Goal: Task Accomplishment & Management: Use online tool/utility

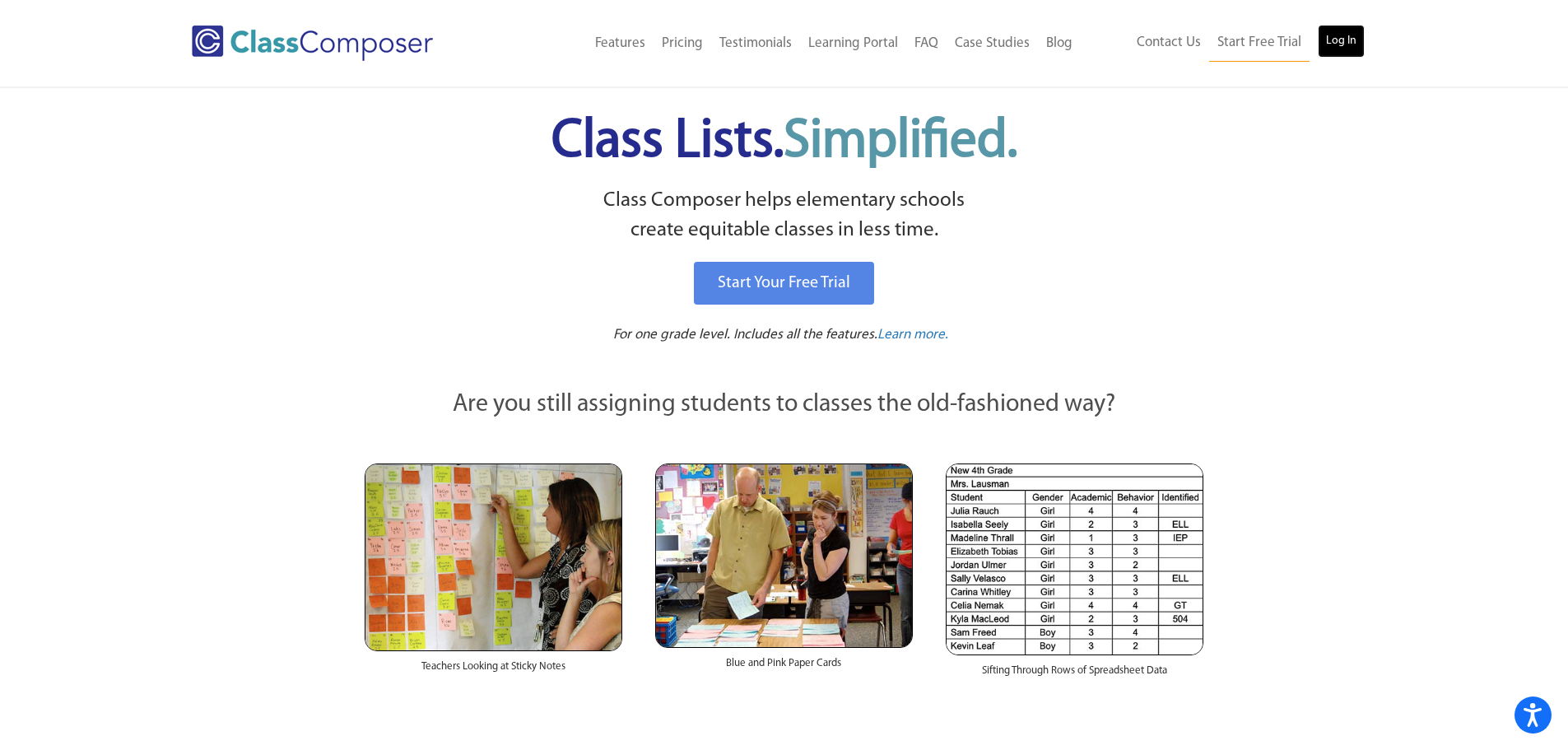
click at [1345, 46] on link "Log In" at bounding box center [1341, 41] width 47 height 33
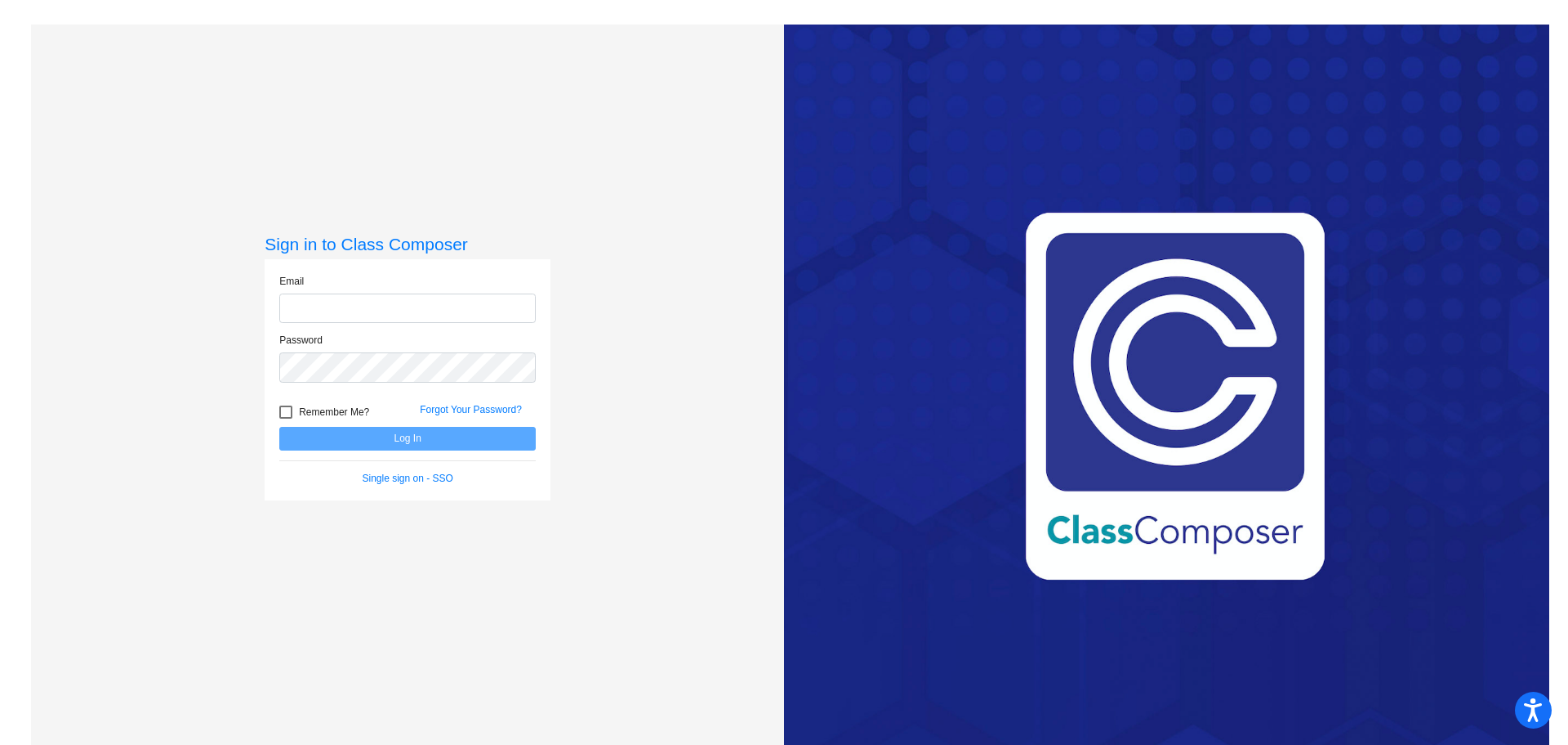
type input "[EMAIL_ADDRESS][PERSON_NAME][DOMAIN_NAME]"
click at [429, 439] on button "Log In" at bounding box center [407, 438] width 256 height 24
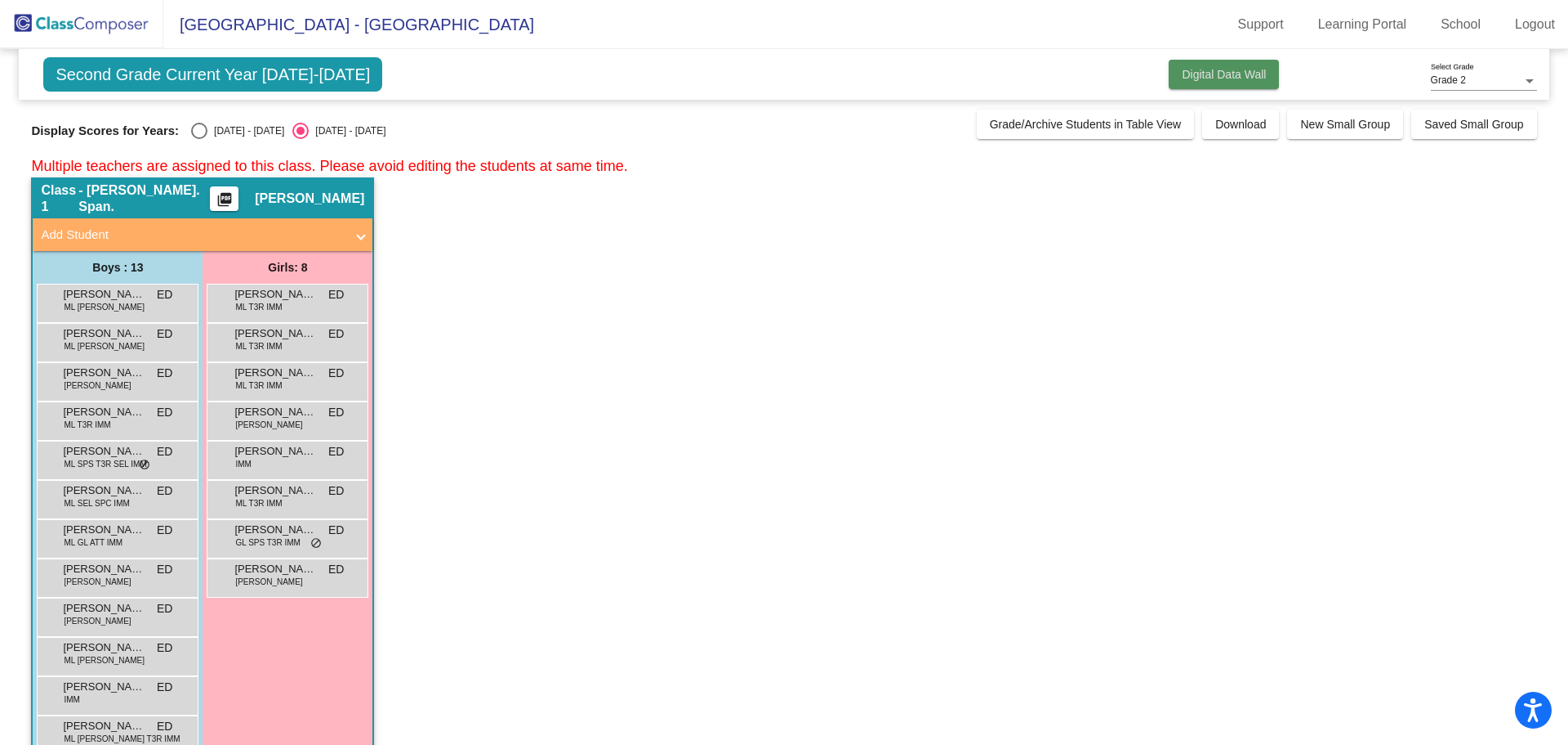
click at [1213, 75] on span "Digital Data Wall" at bounding box center [1224, 74] width 85 height 13
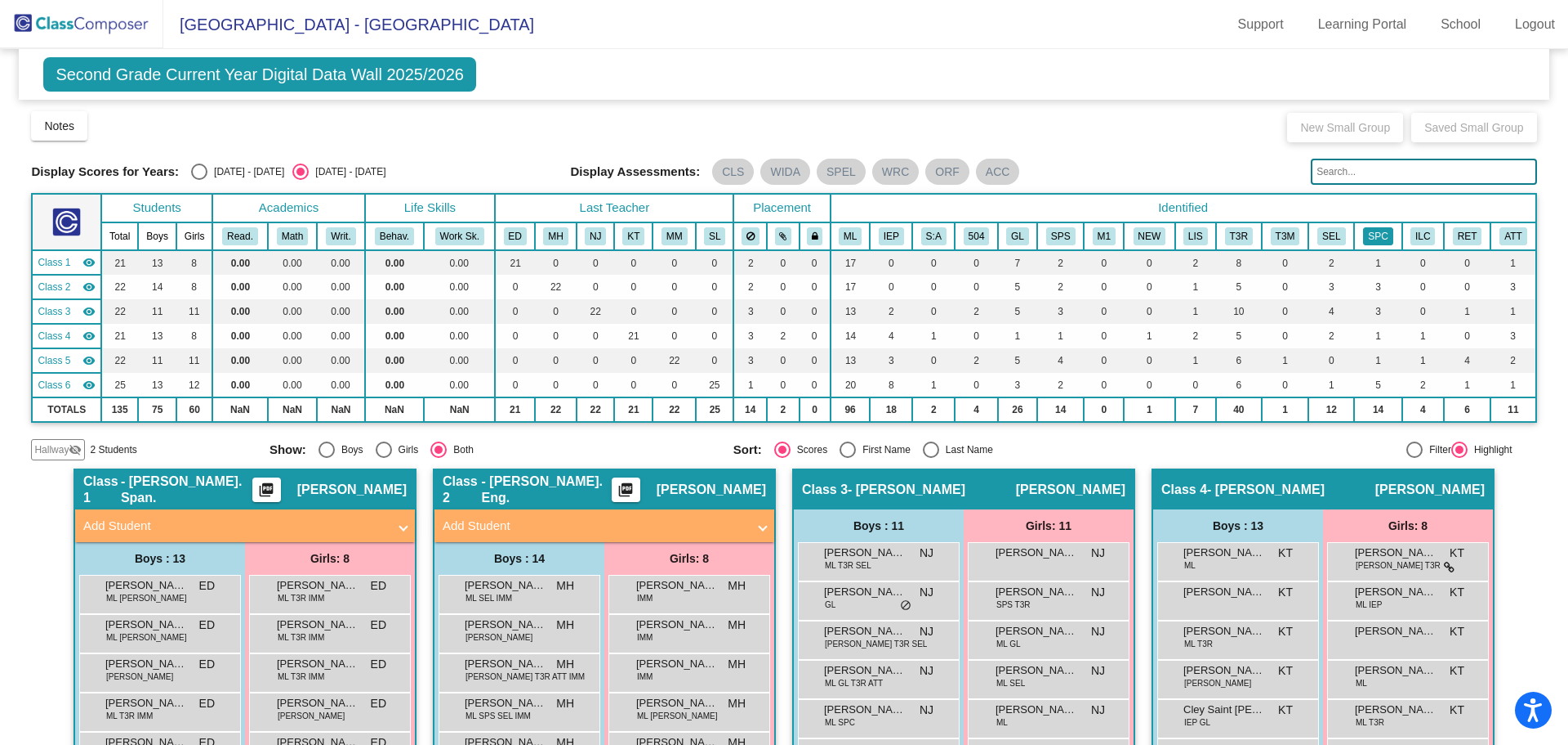
click at [1369, 234] on button "SPC" at bounding box center [1377, 236] width 29 height 18
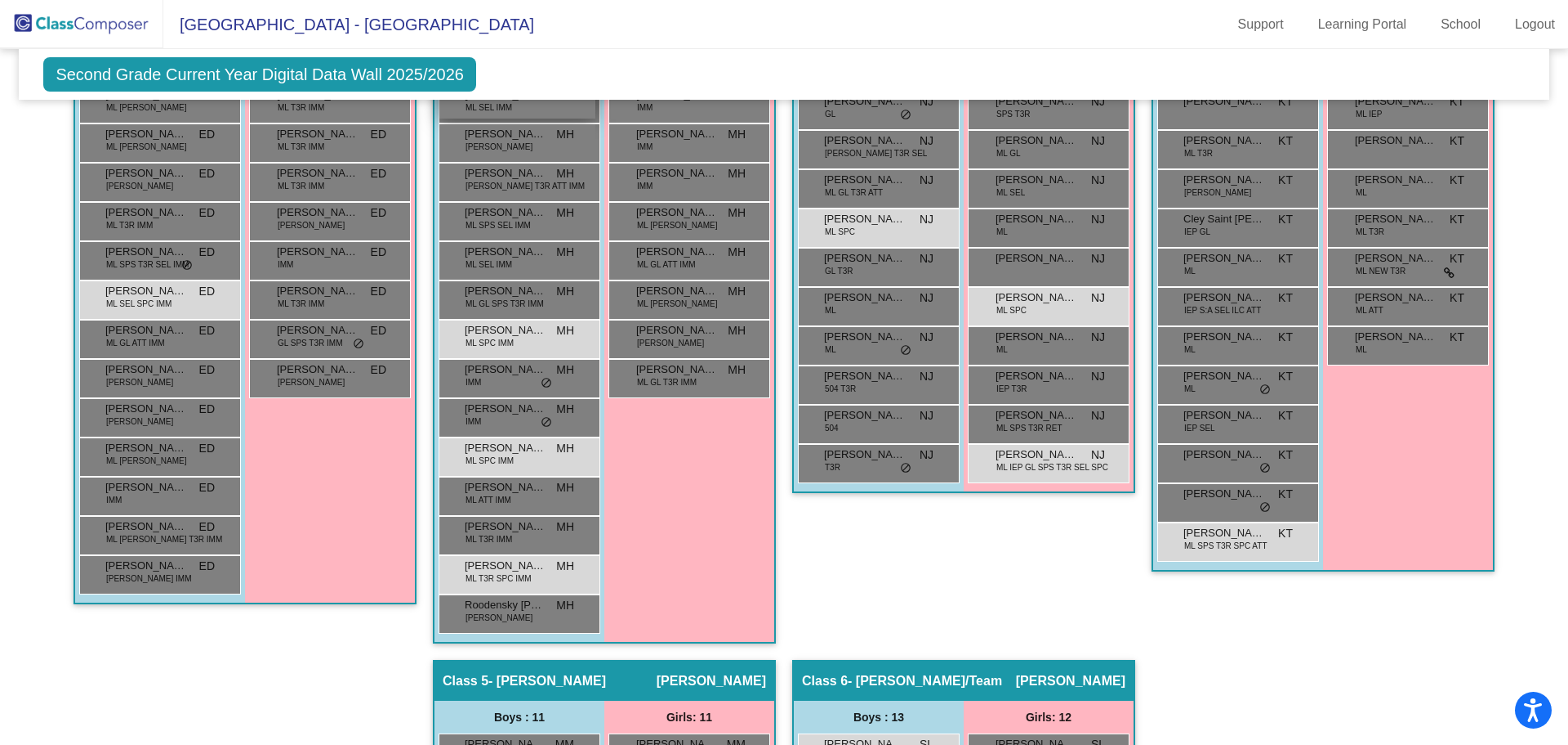
scroll to position [163, 0]
